Goal: Information Seeking & Learning: Learn about a topic

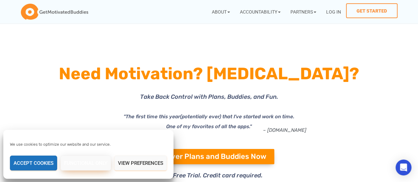
click at [88, 167] on button "Functional only" at bounding box center [86, 163] width 51 height 15
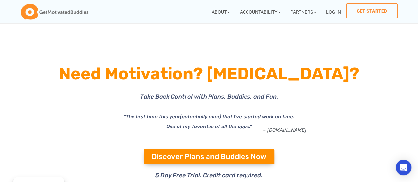
click at [185, 118] on icon "(potentially ever) that I've started work on time. One of my favorites of all t…" at bounding box center [230, 122] width 128 height 16
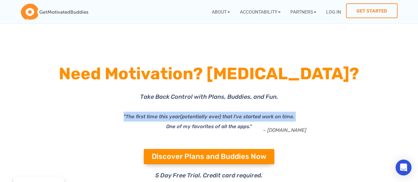
click at [185, 118] on icon "(potentially ever) that I've started work on time. One of my favorites of all t…" at bounding box center [230, 122] width 128 height 16
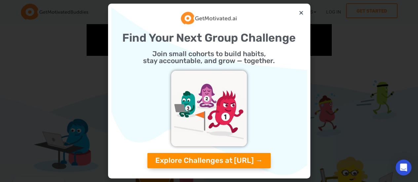
scroll to position [287, 0]
click at [301, 14] on icon "Close" at bounding box center [301, 12] width 5 height 5
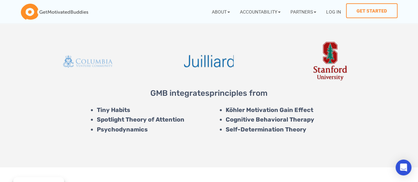
scroll to position [1888, 0]
click at [150, 120] on li "Spotlight Theory of Attention" at bounding box center [151, 120] width 109 height 10
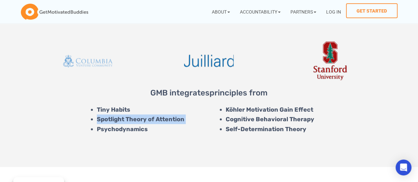
click at [150, 120] on li "Spotlight Theory of Attention" at bounding box center [151, 120] width 109 height 10
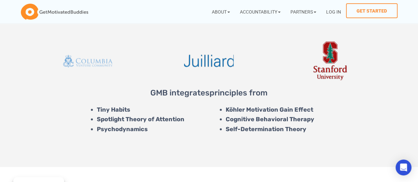
click at [144, 129] on li "Psychodynamics" at bounding box center [151, 130] width 109 height 10
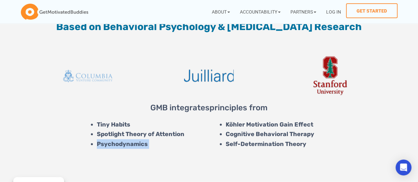
scroll to position [1873, 0]
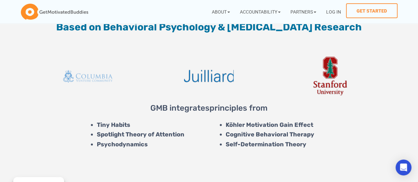
click at [265, 126] on li "Köhler Motivation Gain Effect" at bounding box center [307, 125] width 162 height 10
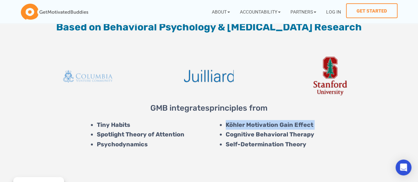
click at [265, 126] on li "Köhler Motivation Gain Effect" at bounding box center [307, 125] width 162 height 10
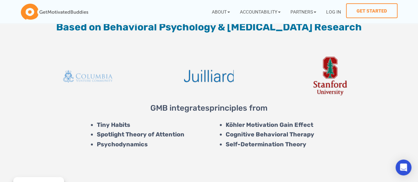
click at [263, 137] on li "Cognitive Behavioral Therapy" at bounding box center [307, 135] width 162 height 10
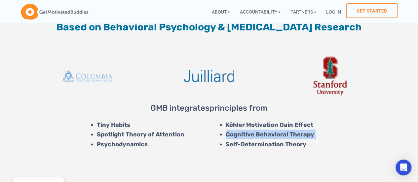
click at [263, 137] on li "Cognitive Behavioral Therapy" at bounding box center [307, 135] width 162 height 10
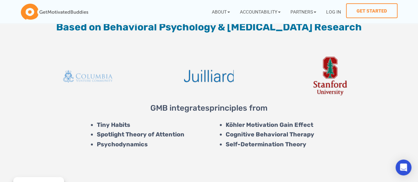
click at [260, 145] on li "Self-Determination Theory" at bounding box center [307, 145] width 162 height 10
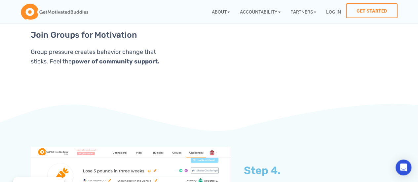
scroll to position [1550, 0]
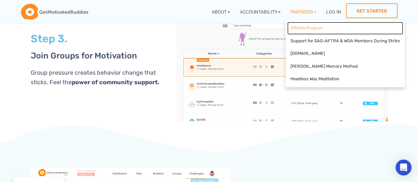
click at [313, 28] on link "Affiliate Program" at bounding box center [345, 28] width 116 height 13
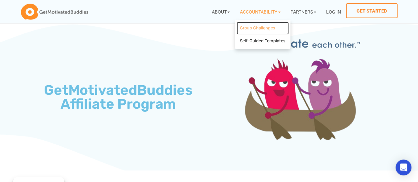
click at [253, 28] on link "Group Challenges" at bounding box center [263, 28] width 52 height 13
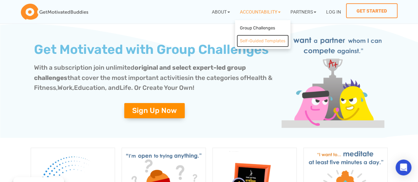
click at [247, 43] on link "Self-Guided Templates" at bounding box center [263, 41] width 52 height 13
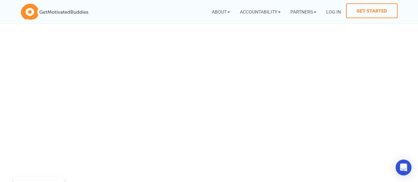
scroll to position [199, 0]
click at [258, 71] on icon at bounding box center [303, 104] width 145 height 88
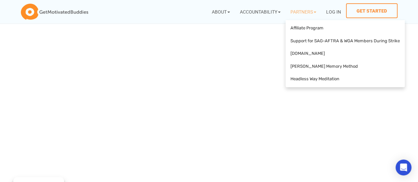
click at [350, 104] on icon at bounding box center [389, 104] width 145 height 88
